Goal: Transaction & Acquisition: Purchase product/service

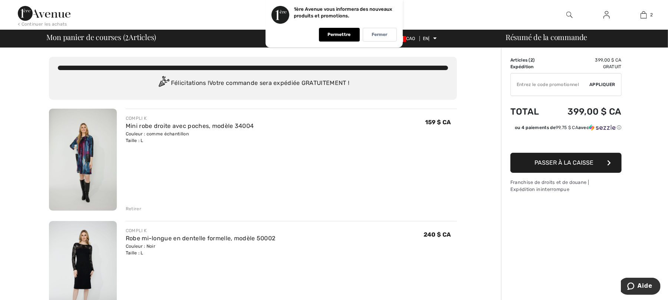
click at [94, 251] on img at bounding box center [83, 272] width 68 height 102
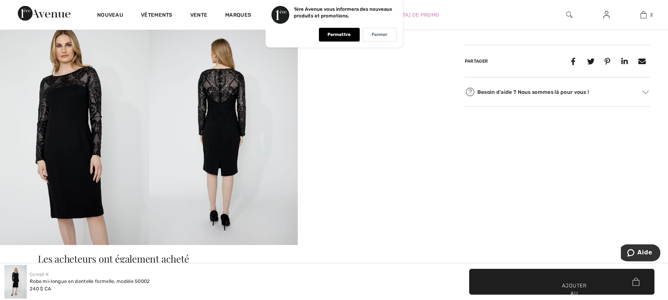
scroll to position [395, 0]
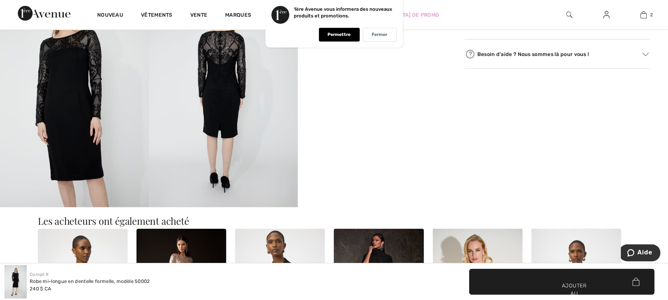
click at [216, 113] on img at bounding box center [223, 95] width 149 height 223
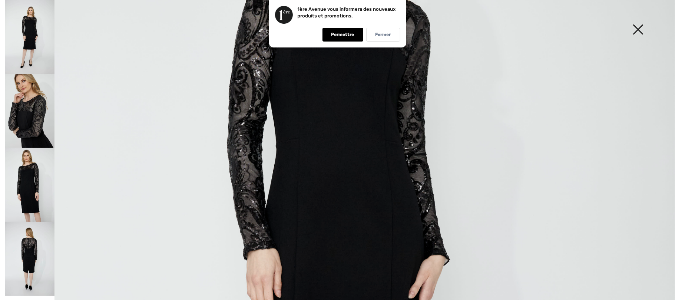
scroll to position [346, 0]
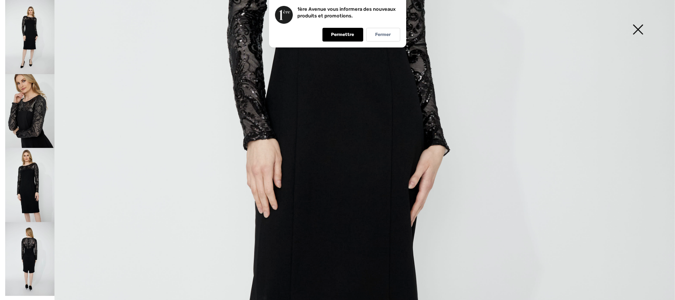
click at [36, 122] on img at bounding box center [29, 111] width 49 height 74
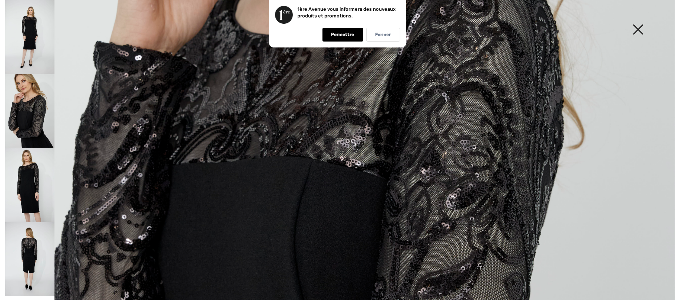
click at [638, 27] on img at bounding box center [638, 30] width 37 height 38
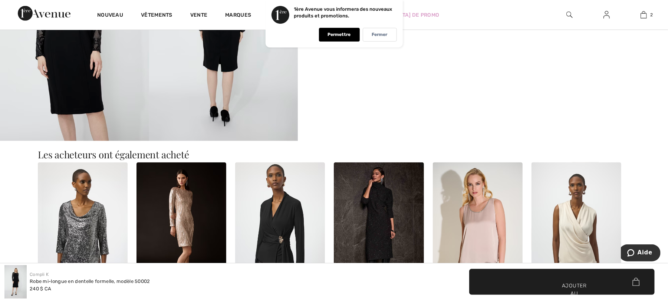
scroll to position [494, 0]
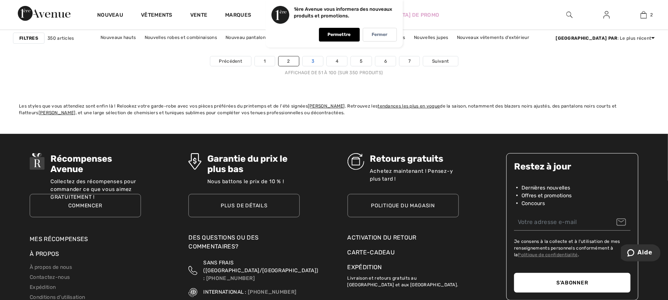
click at [315, 62] on link "3" at bounding box center [313, 61] width 20 height 10
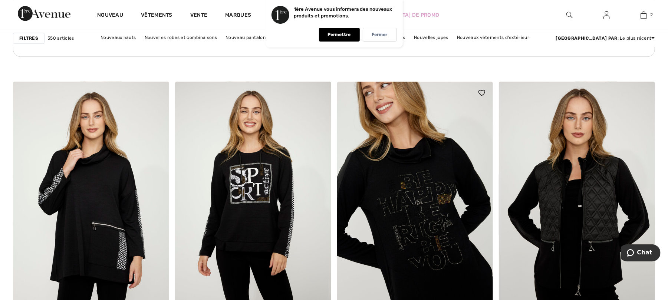
scroll to position [3411, 0]
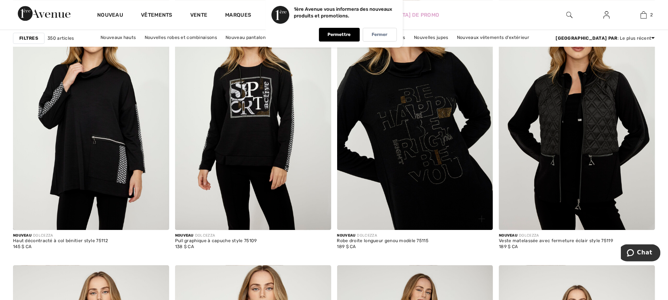
click at [423, 156] on img at bounding box center [415, 113] width 156 height 234
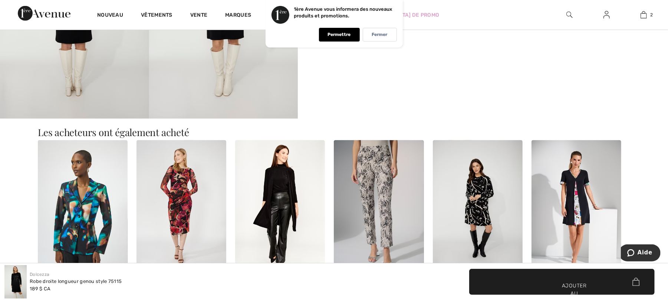
scroll to position [494, 0]
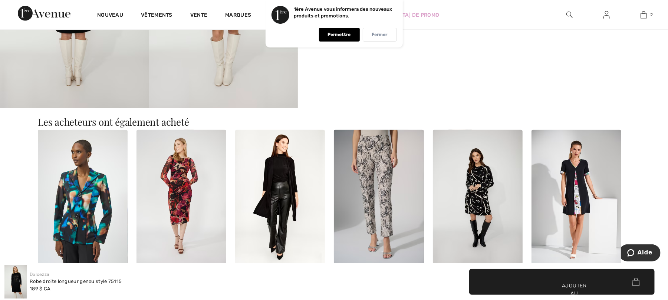
click at [383, 31] on div "Fermer" at bounding box center [380, 35] width 34 height 14
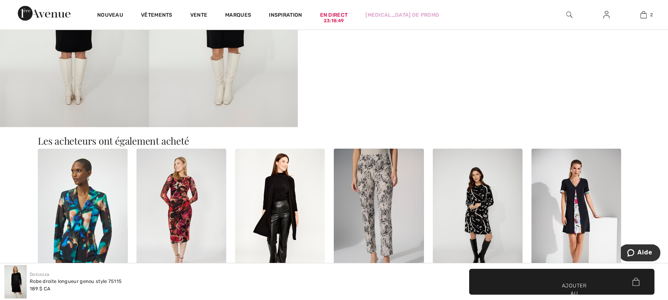
scroll to position [395, 0]
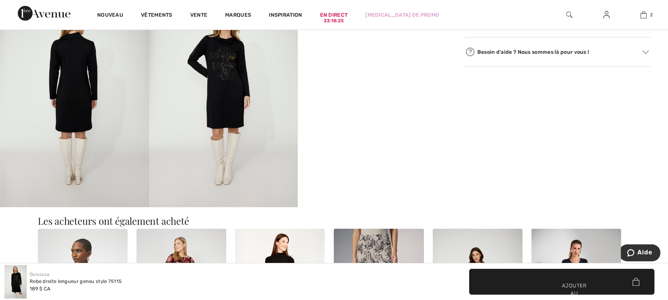
click at [229, 96] on img at bounding box center [223, 95] width 149 height 223
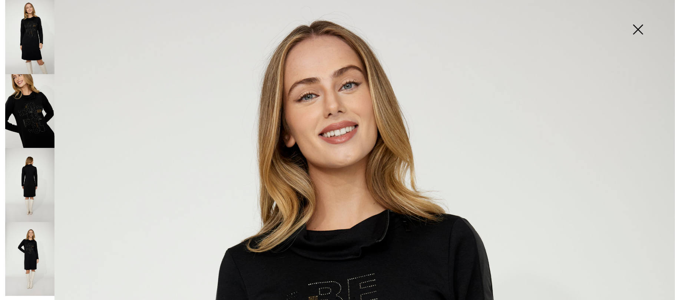
scroll to position [0, 0]
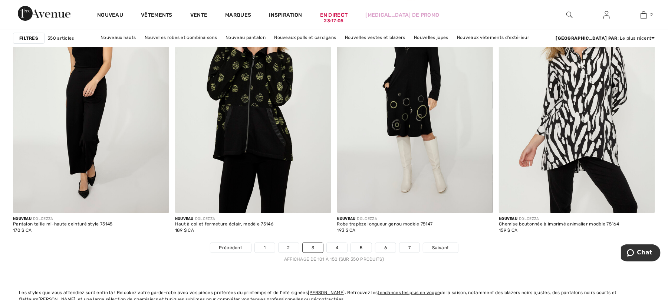
scroll to position [4054, 0]
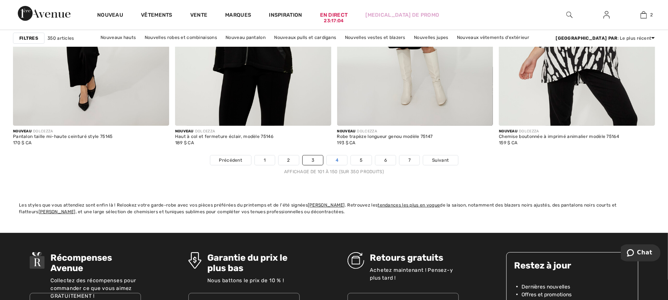
click at [337, 162] on font "4" at bounding box center [337, 160] width 3 height 5
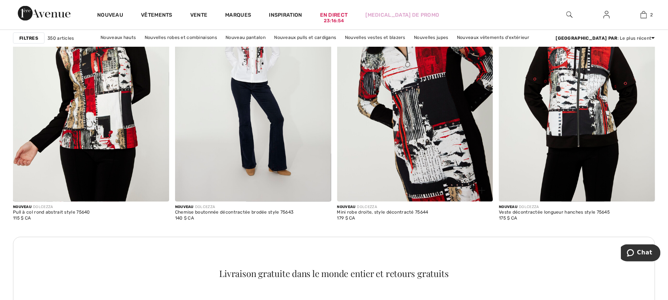
scroll to position [986, 0]
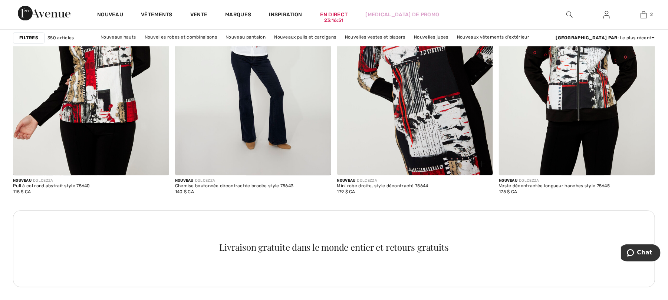
click at [432, 133] on img at bounding box center [415, 58] width 156 height 234
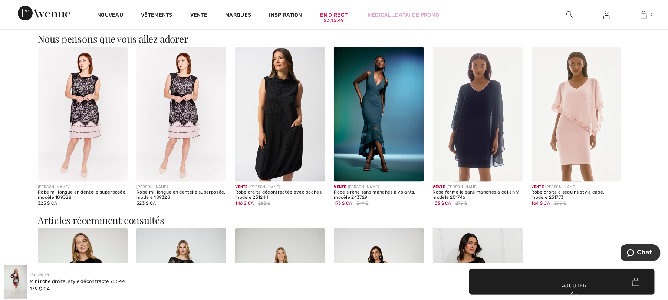
scroll to position [988, 0]
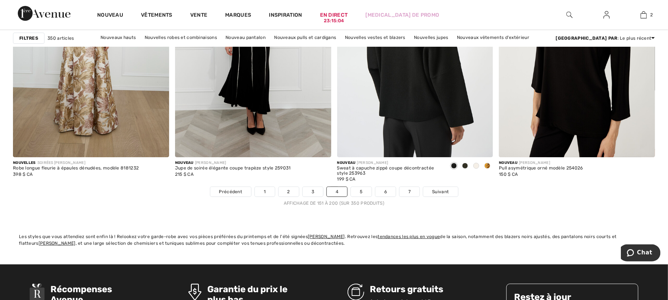
scroll to position [4153, 0]
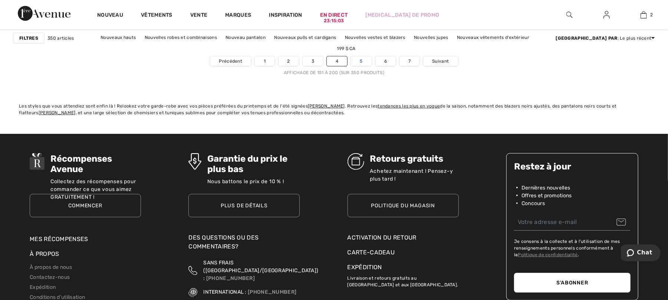
click at [361, 64] on font "5" at bounding box center [361, 61] width 3 height 5
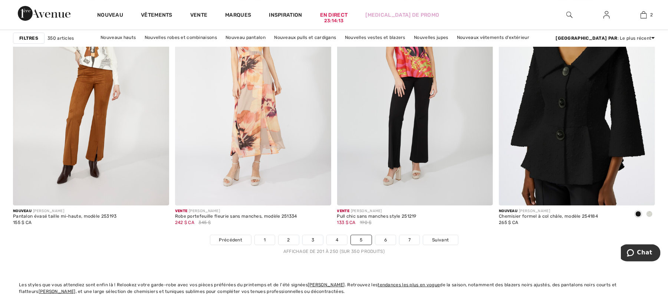
scroll to position [4004, 0]
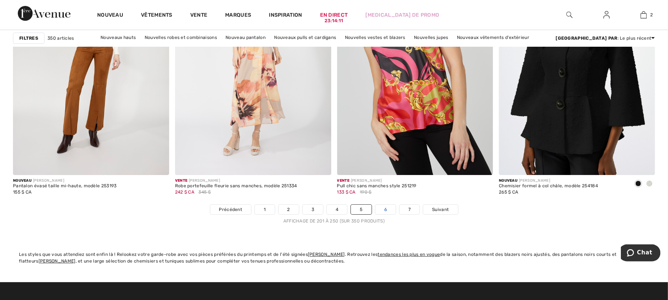
click at [386, 212] on font "6" at bounding box center [385, 209] width 3 height 5
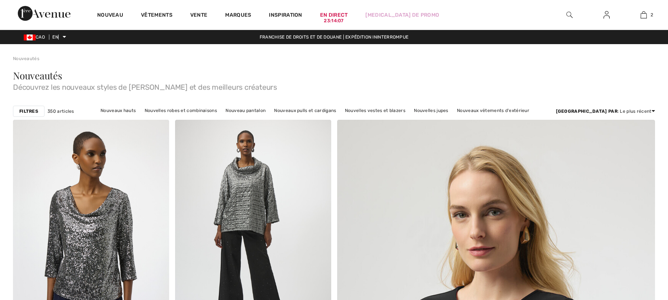
checkbox input "true"
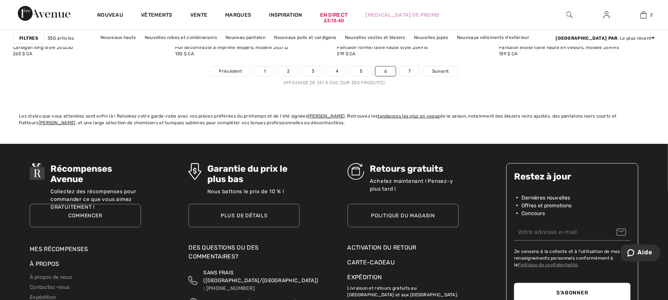
scroll to position [4153, 0]
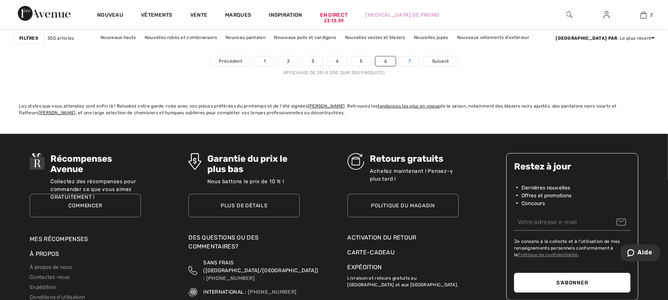
click at [413, 63] on link "7" at bounding box center [409, 61] width 20 height 10
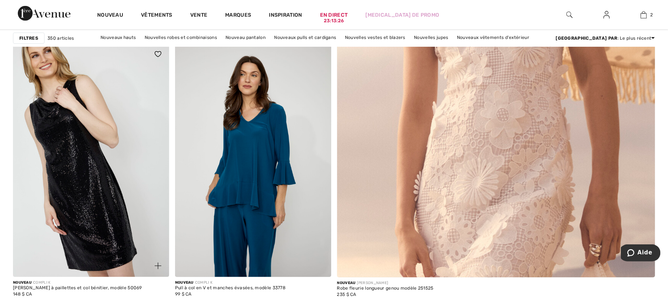
scroll to position [445, 0]
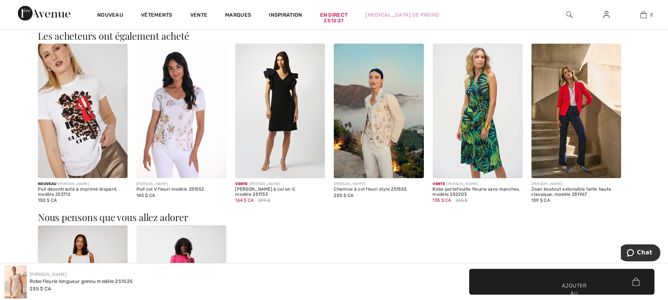
scroll to position [939, 0]
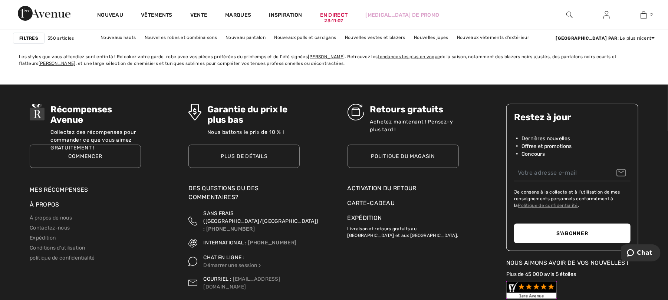
scroll to position [4054, 0]
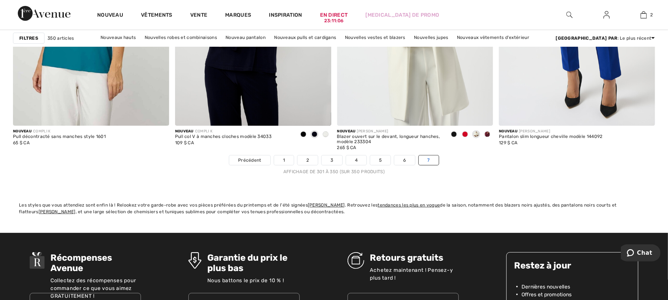
click at [429, 159] on font "7" at bounding box center [429, 160] width 2 height 5
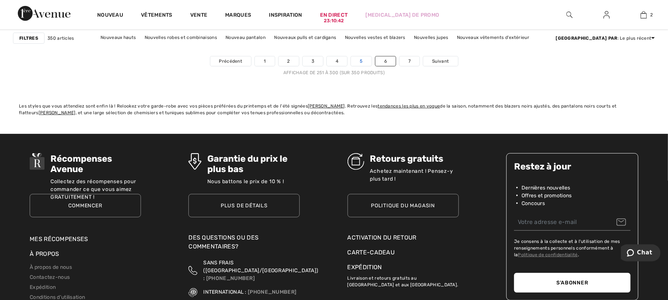
click at [363, 65] on link "5" at bounding box center [361, 61] width 20 height 10
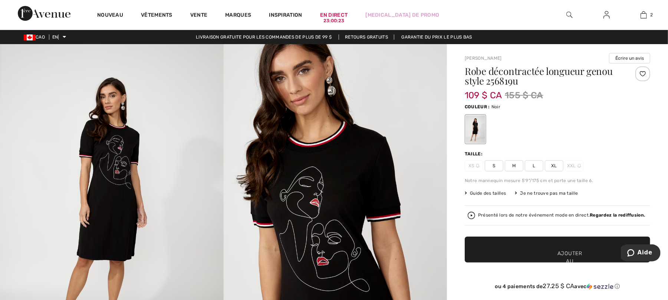
click at [535, 169] on span "L" at bounding box center [534, 165] width 19 height 11
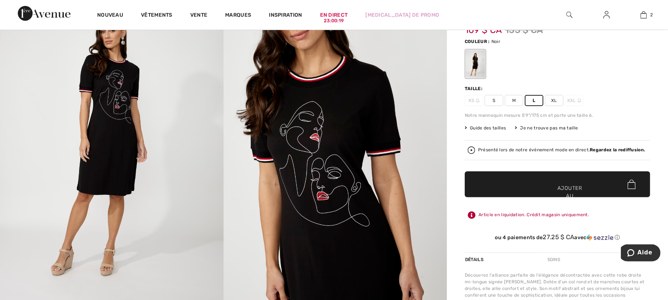
scroll to position [99, 0]
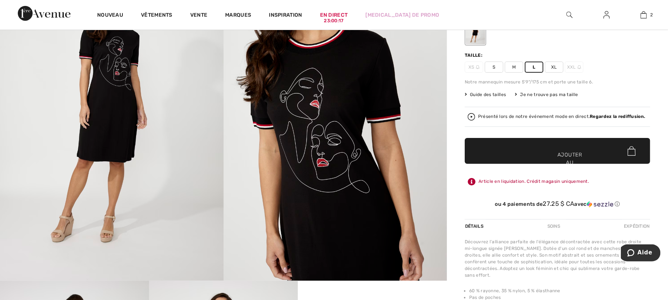
click at [559, 151] on span "✔ Ajouté au panier Ajouter au panier" at bounding box center [557, 151] width 185 height 26
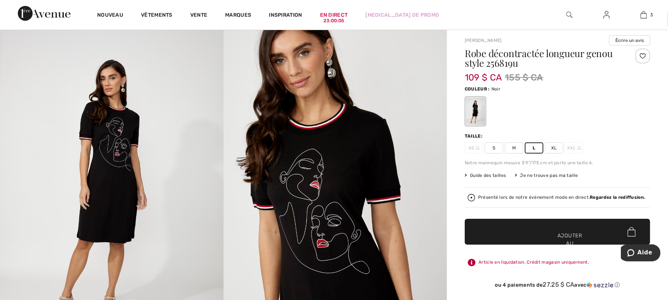
scroll to position [0, 0]
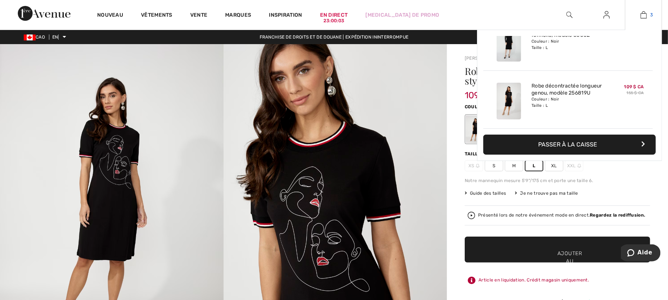
click at [644, 15] on img at bounding box center [643, 14] width 6 height 9
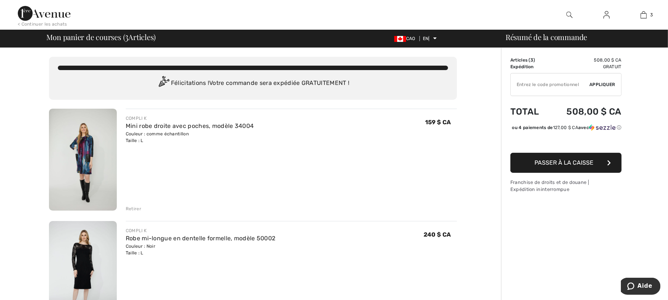
click at [134, 210] on font "Retirer" at bounding box center [134, 208] width 16 height 5
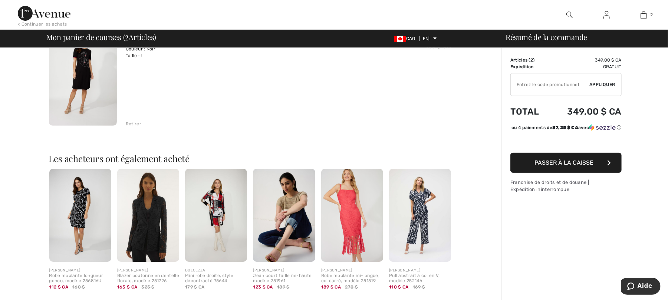
scroll to position [198, 0]
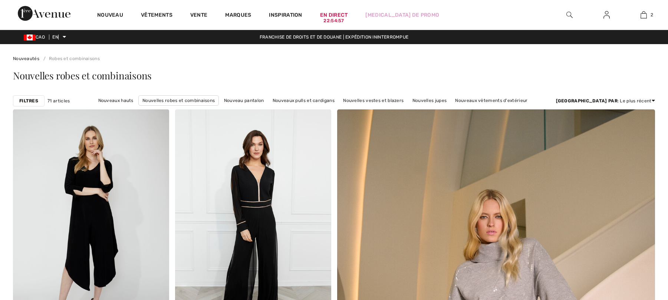
checkbox input "true"
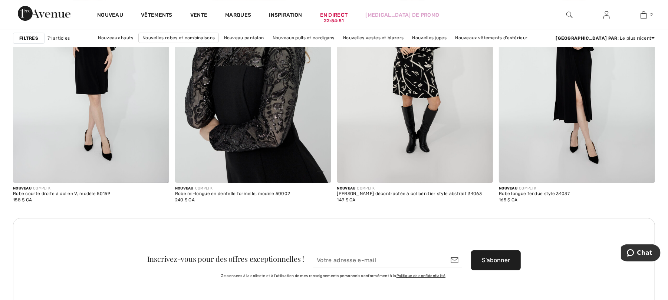
scroll to position [1878, 0]
click at [268, 125] on img at bounding box center [253, 65] width 156 height 234
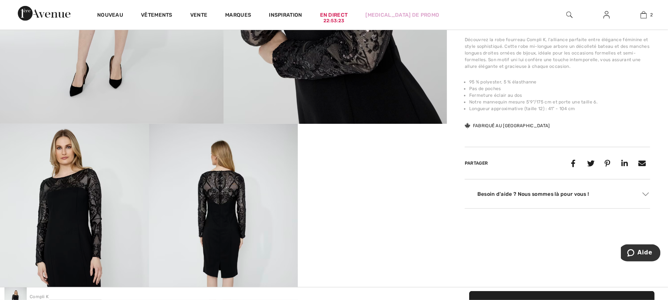
scroll to position [297, 0]
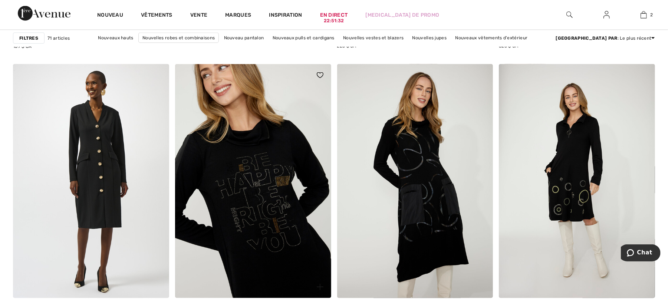
scroll to position [2670, 0]
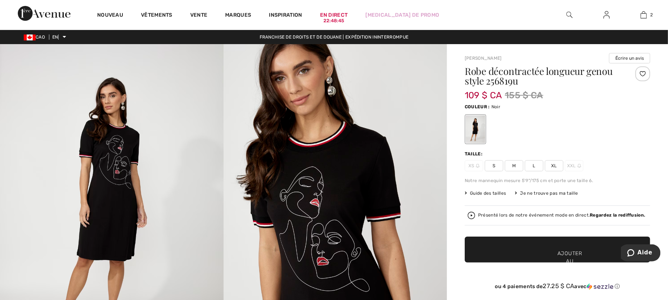
click at [538, 167] on span "L" at bounding box center [534, 165] width 19 height 11
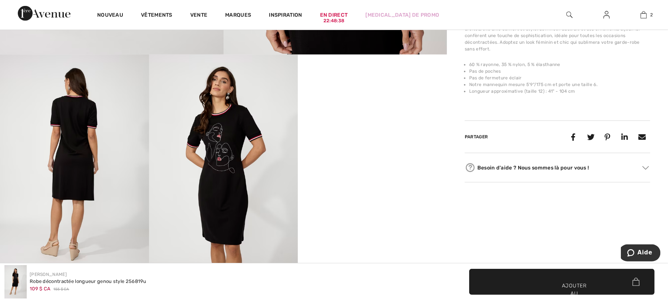
scroll to position [395, 0]
